Goal: Transaction & Acquisition: Purchase product/service

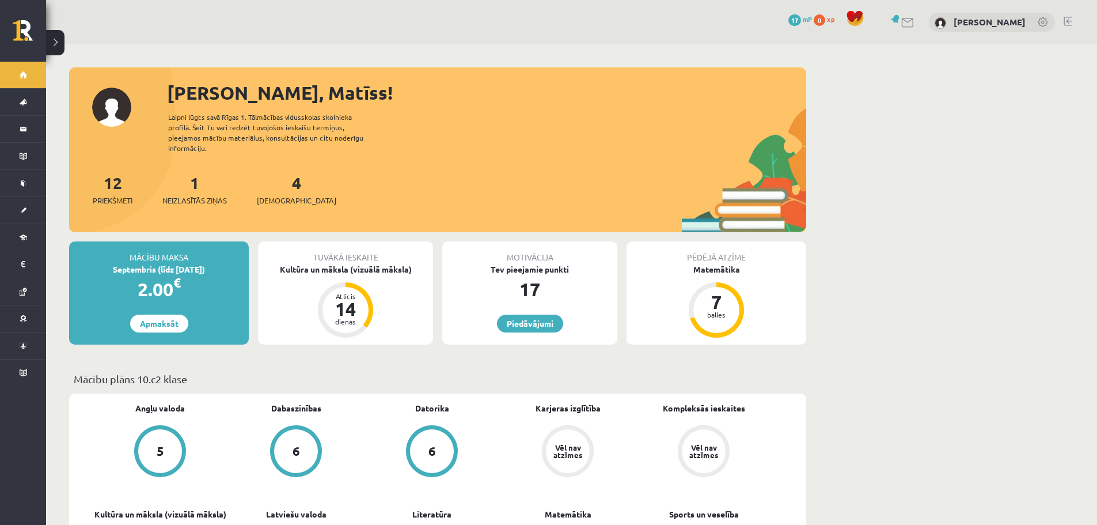
click at [176, 244] on div "Mācību maksa" at bounding box center [159, 252] width 180 height 22
click at [154, 316] on link "Apmaksāt" at bounding box center [159, 324] width 58 height 18
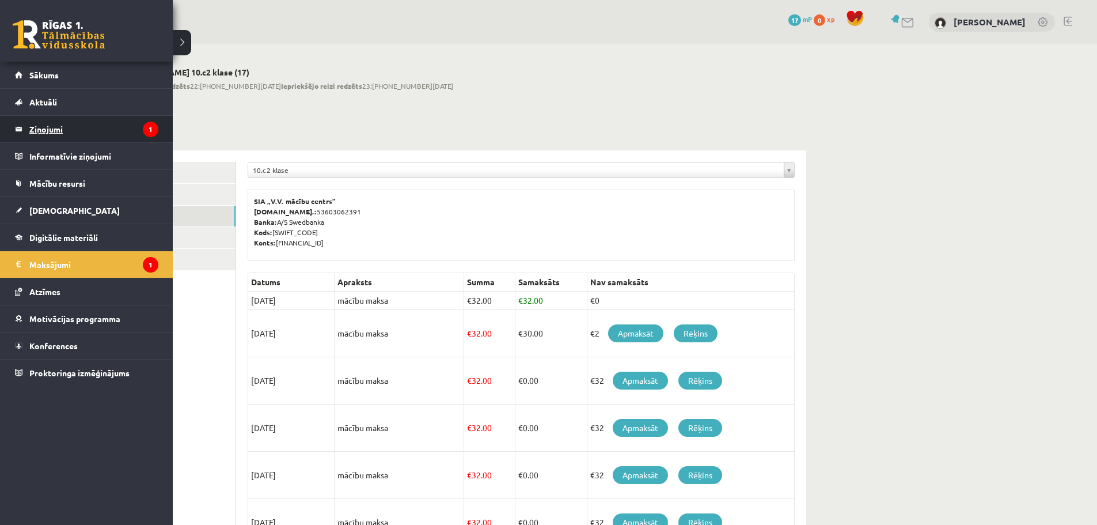
click at [59, 127] on legend "Ziņojumi 1" at bounding box center [93, 129] width 129 height 26
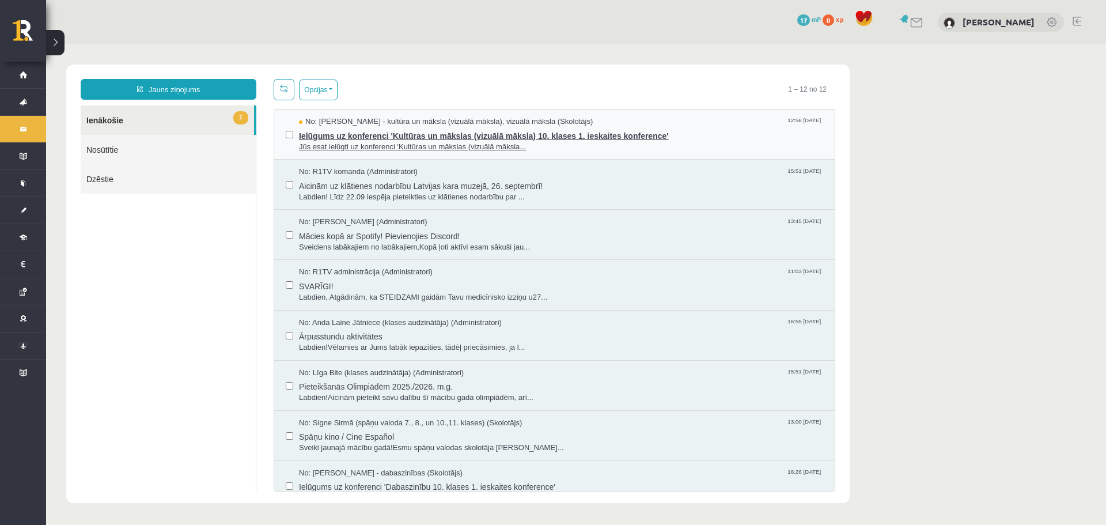
click at [380, 134] on span "Ielūgums uz konferenci 'Kultūras un mākslas (vizuālā māksla) 10. klases 1. iesk…" at bounding box center [561, 134] width 524 height 14
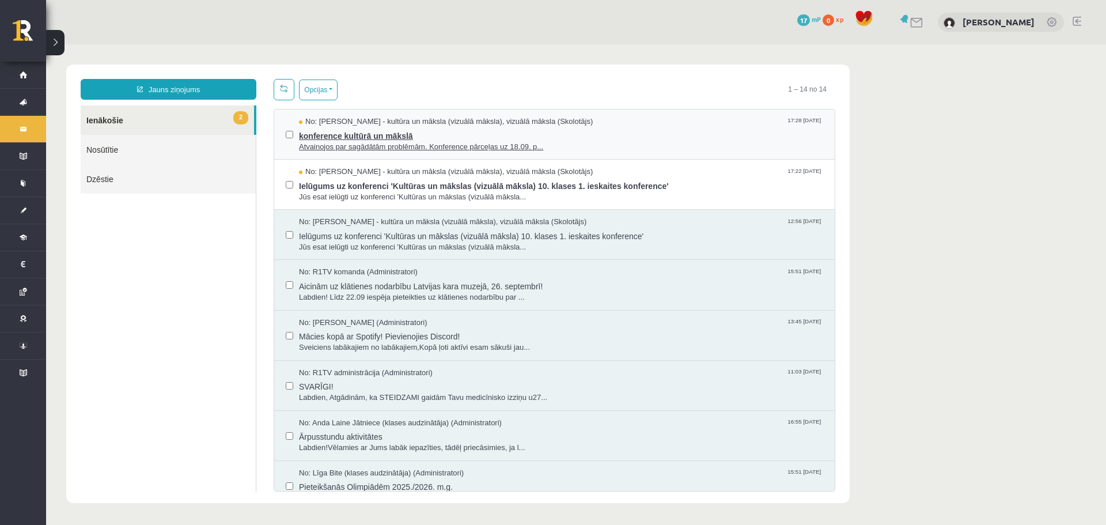
click at [407, 149] on span "Atvainojos par sagādātām problēmām. Konference pārceļas uz 18.09. p..." at bounding box center [561, 147] width 524 height 11
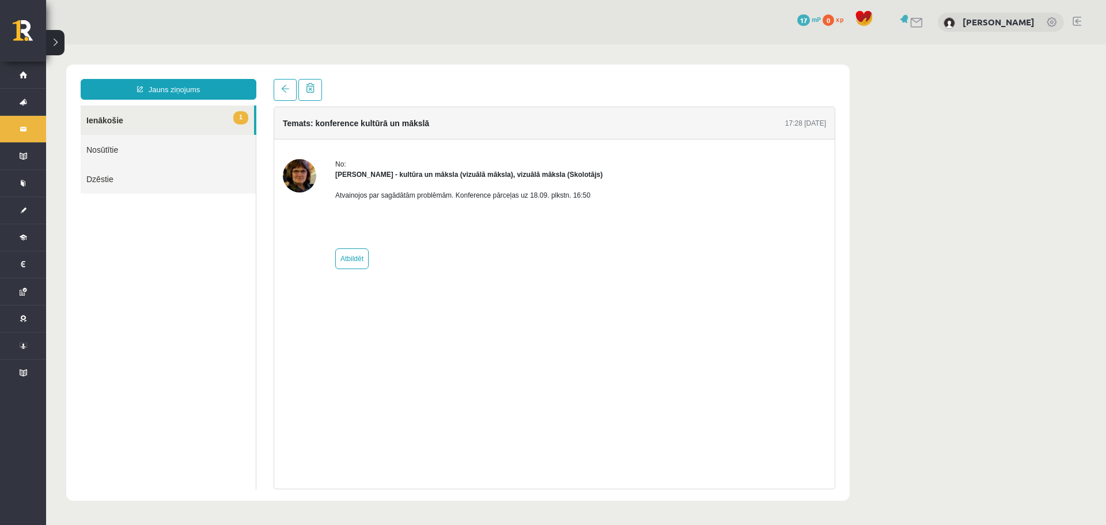
click at [162, 109] on link "1 Ienākošie" at bounding box center [167, 119] width 173 height 29
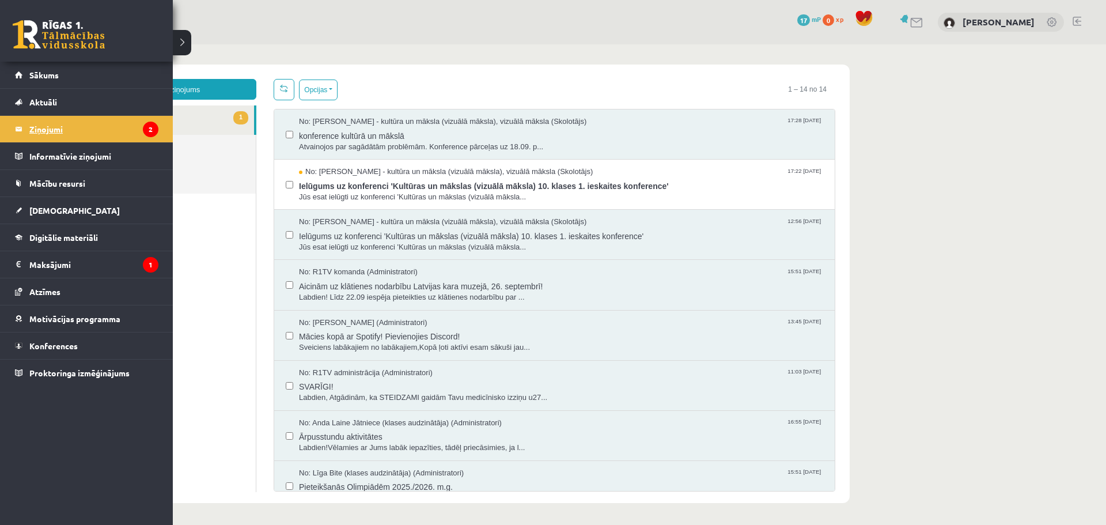
click at [108, 125] on legend "Ziņojumi 2" at bounding box center [93, 129] width 129 height 26
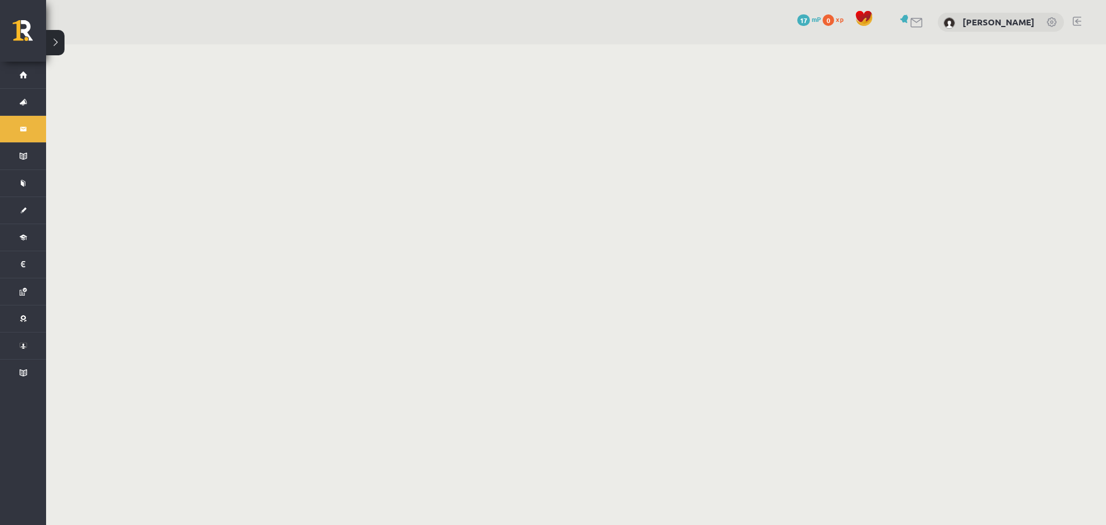
click at [52, 44] on button at bounding box center [55, 42] width 18 height 25
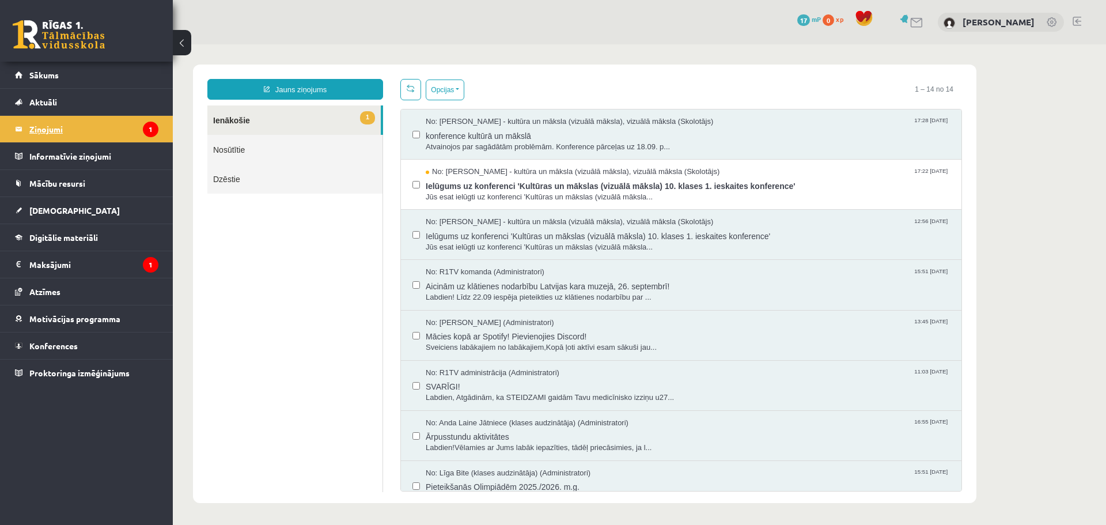
click at [56, 128] on legend "Ziņojumi 1" at bounding box center [93, 129] width 129 height 26
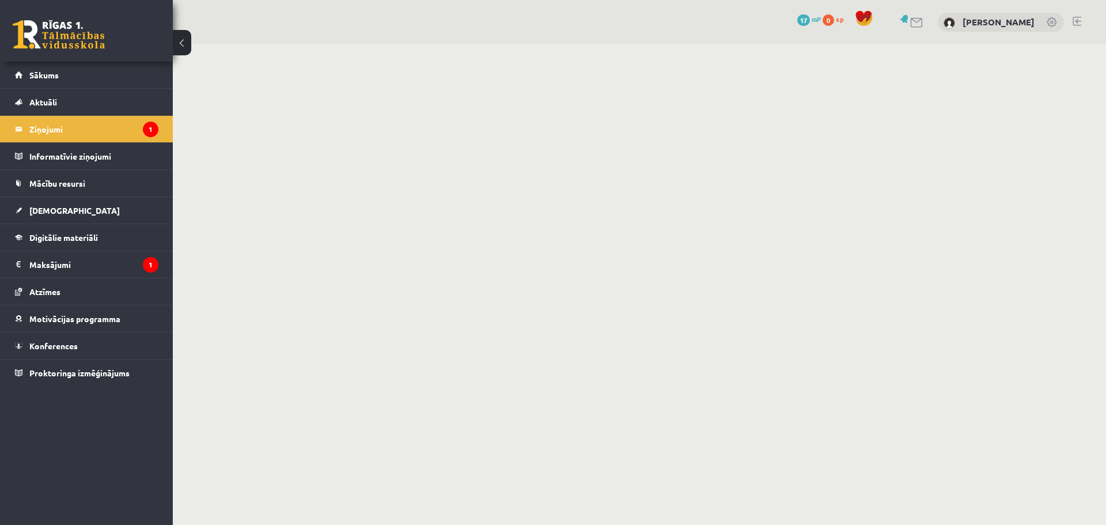
click at [184, 48] on button at bounding box center [182, 42] width 18 height 25
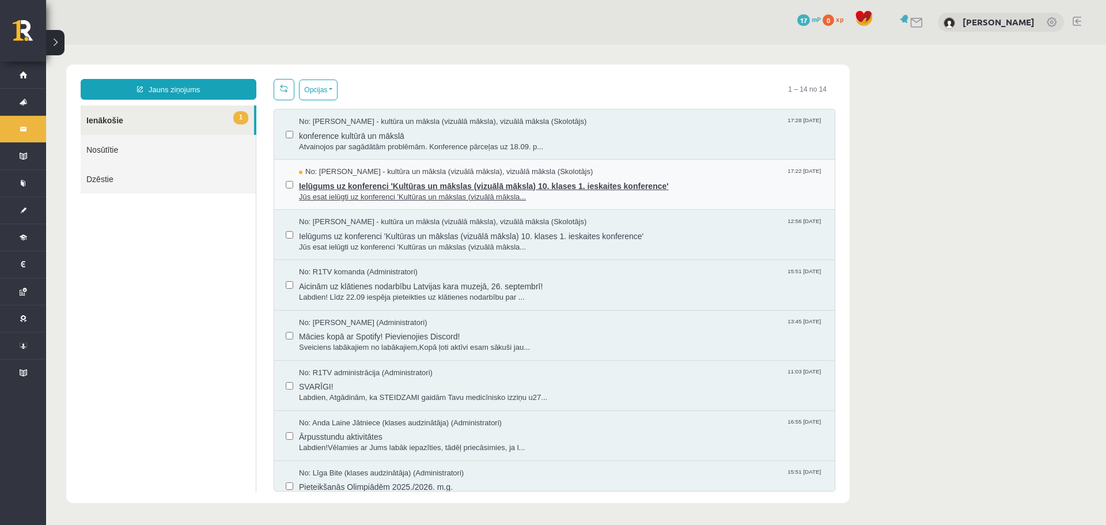
click at [357, 179] on span "Ielūgums uz konferenci 'Kultūras un mākslas (vizuālā māksla) 10. klases 1. iesk…" at bounding box center [561, 184] width 524 height 14
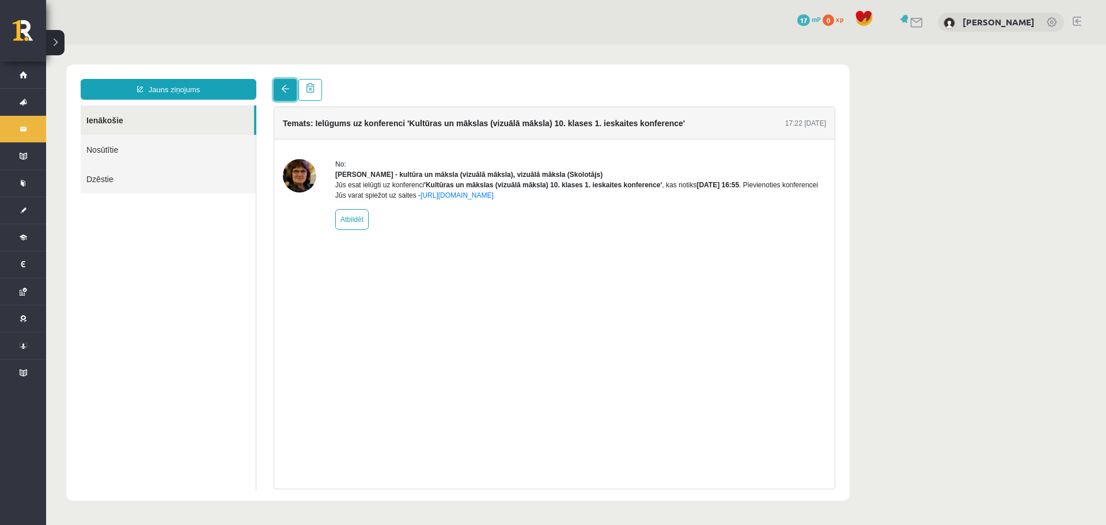
click at [284, 94] on link at bounding box center [285, 90] width 23 height 22
